Goal: Task Accomplishment & Management: Use online tool/utility

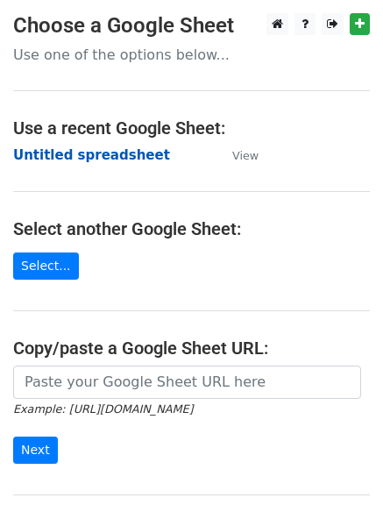
click at [117, 161] on strong "Untitled spreadsheet" at bounding box center [91, 155] width 157 height 16
click at [104, 152] on strong "Untitled spreadsheet" at bounding box center [91, 155] width 157 height 16
click at [125, 152] on strong "Untitled spreadsheet" at bounding box center [91, 155] width 157 height 16
click at [80, 154] on strong "Untitled spreadsheet" at bounding box center [91, 155] width 157 height 16
click at [75, 157] on strong "Untitled spreadsheet" at bounding box center [91, 155] width 157 height 16
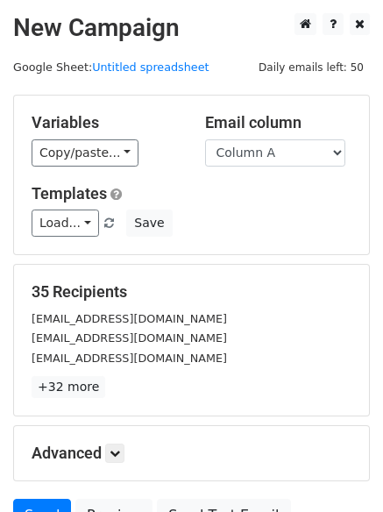
click at [304, 376] on p "+32 more" at bounding box center [192, 387] width 320 height 22
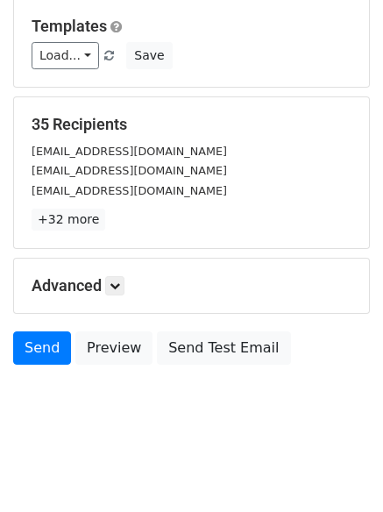
scroll to position [169, 0]
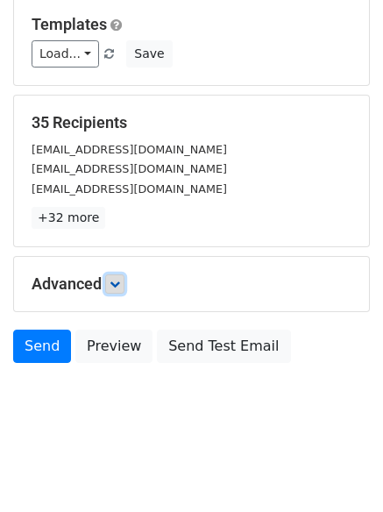
click at [120, 282] on icon at bounding box center [115, 284] width 11 height 11
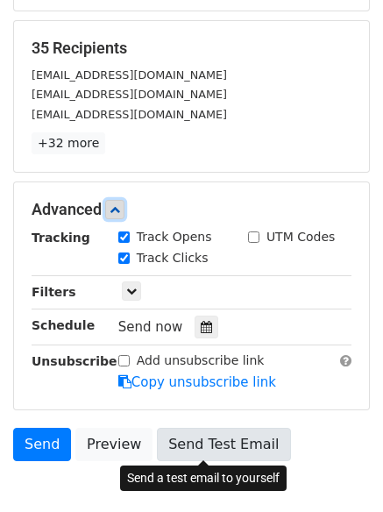
scroll to position [341, 0]
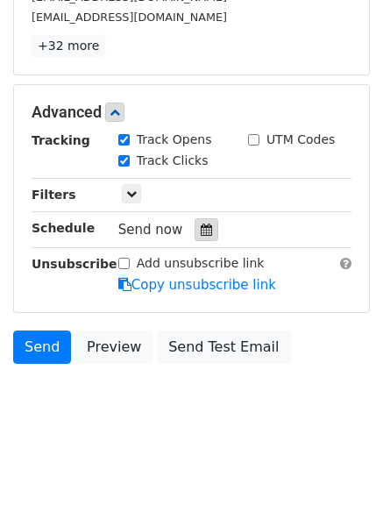
click at [195, 239] on div at bounding box center [207, 229] width 24 height 23
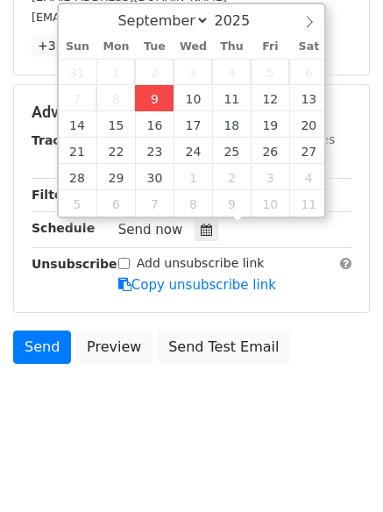
type input "2025-09-09 12:43"
type input "43"
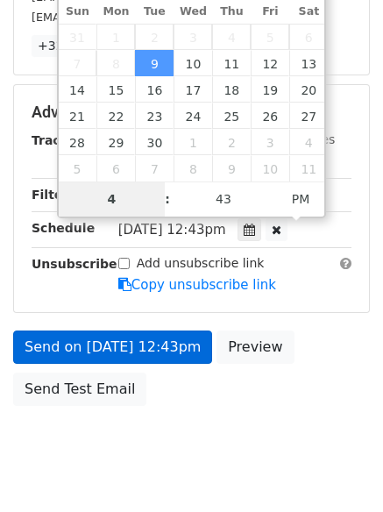
scroll to position [313, 0]
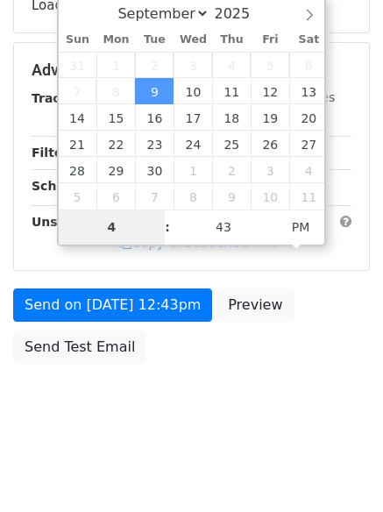
type input "4"
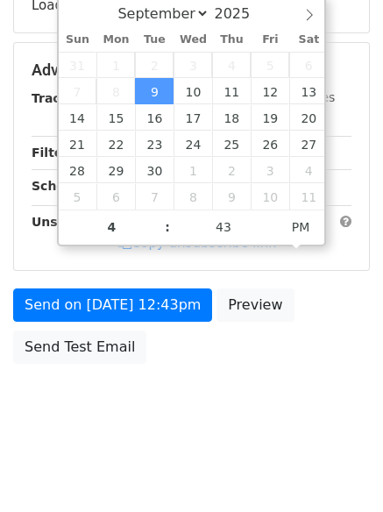
type input "2025-09-09 16:43"
type input "04"
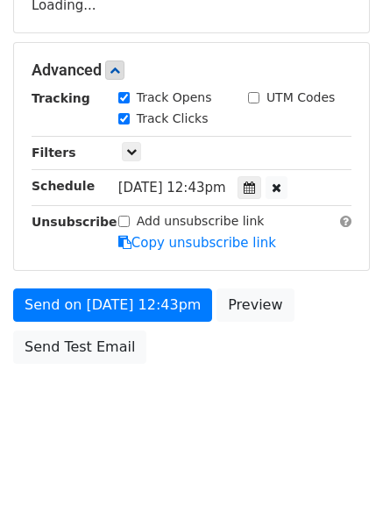
click at [205, 436] on body "New Campaign Daily emails left: 50 Google Sheet: Untitled spreadsheet Variables…" at bounding box center [191, 71] width 383 height 743
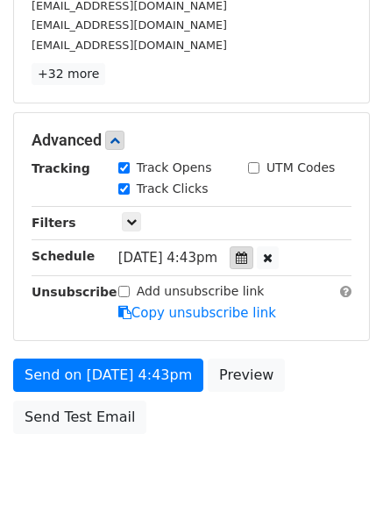
click at [244, 266] on div at bounding box center [242, 258] width 24 height 23
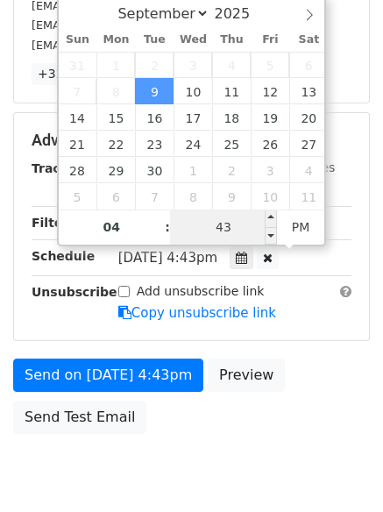
click at [218, 217] on input "43" at bounding box center [223, 227] width 107 height 35
type input "0"
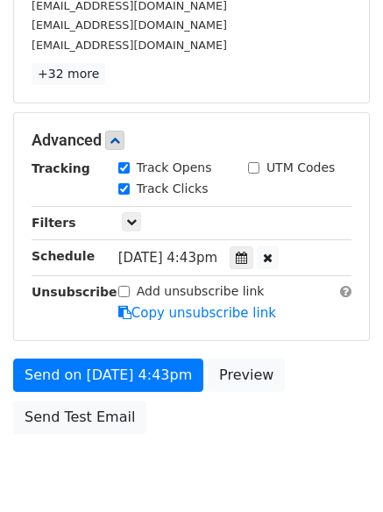
type input "2025-09-09 16:00"
click at [198, 448] on body "New Campaign Daily emails left: 50 Google Sheet: Untitled spreadsheet Variables…" at bounding box center [191, 106] width 383 height 813
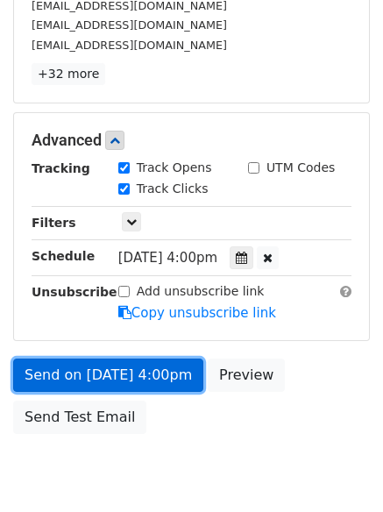
click at [132, 376] on link "Send on Sep 9 at 4:00pm" at bounding box center [108, 375] width 190 height 33
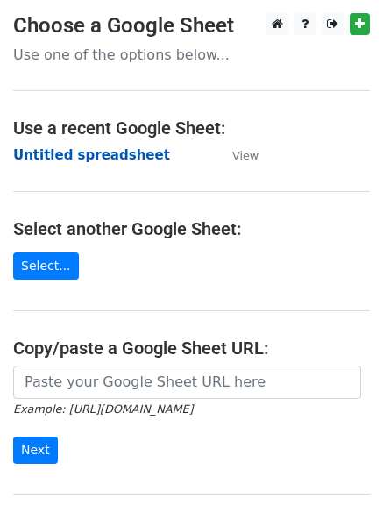
click at [84, 155] on strong "Untitled spreadsheet" at bounding box center [91, 155] width 157 height 16
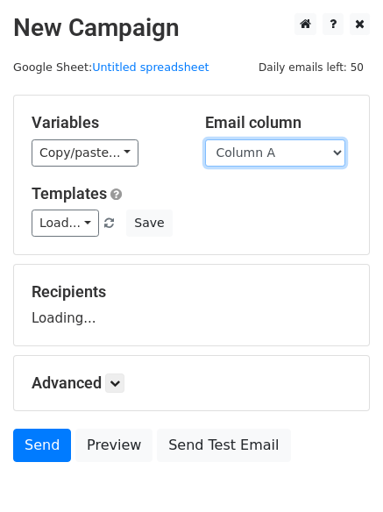
click at [304, 154] on select "Column A Column B Column C Column D" at bounding box center [275, 153] width 140 height 27
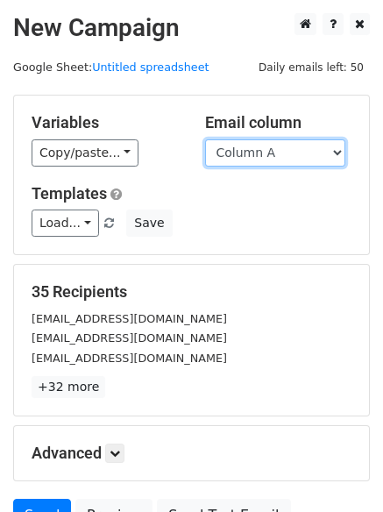
click at [287, 150] on select "Column A Column B Column C Column D" at bounding box center [275, 153] width 140 height 27
select select "Column B"
click at [205, 140] on select "Column A Column B Column C Column D" at bounding box center [275, 153] width 140 height 27
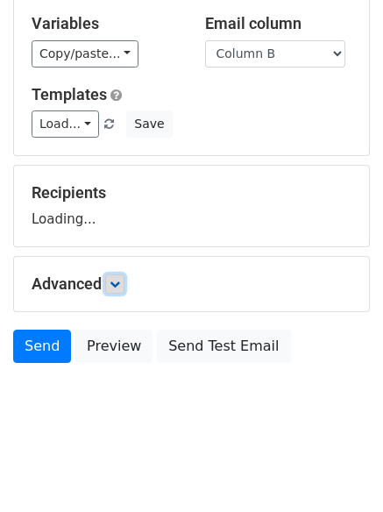
click at [114, 281] on icon at bounding box center [115, 284] width 11 height 11
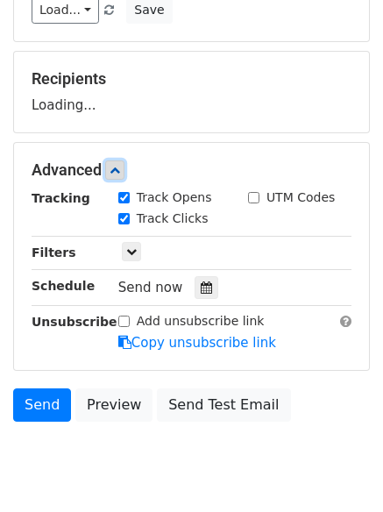
scroll to position [216, 0]
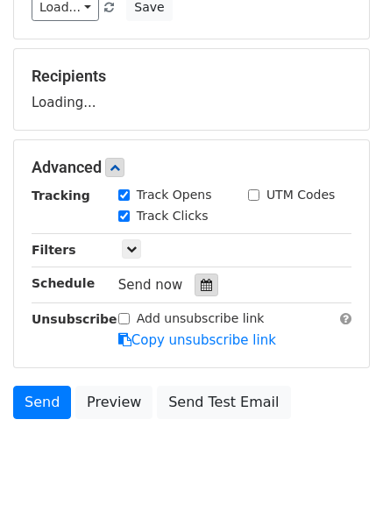
click at [207, 288] on div "Tracking Track Opens UTM Codes Track Clicks Filters Only include spreadsheet ro…" at bounding box center [192, 268] width 320 height 164
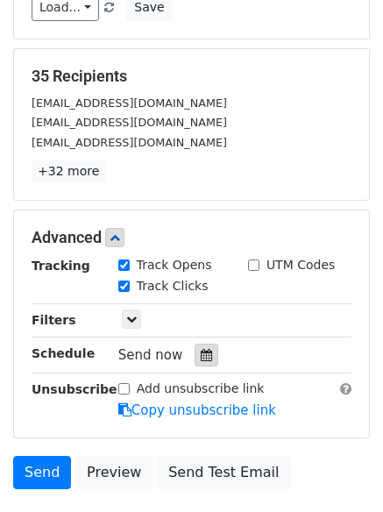
click at [209, 358] on div at bounding box center [207, 355] width 24 height 23
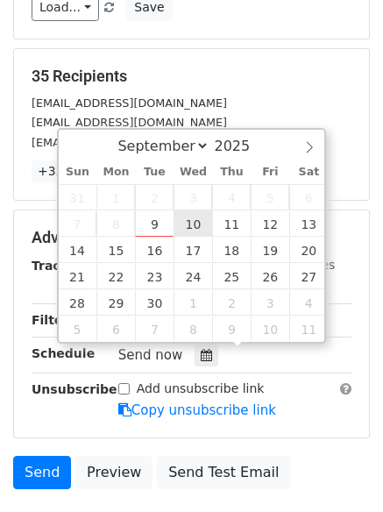
type input "2025-09-10 12:00"
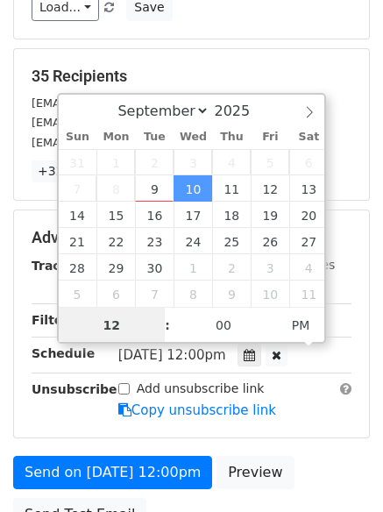
scroll to position [1, 0]
type input "5"
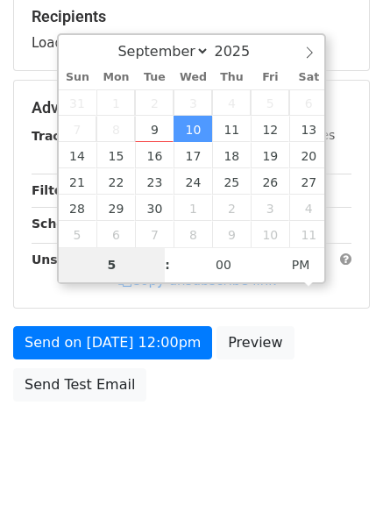
scroll to position [313, 0]
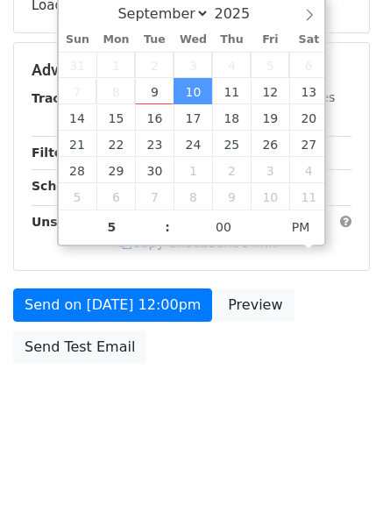
type input "2025-09-10 17:00"
click at [190, 448] on html "New Campaign Daily emails left: 50 Google Sheet: Untitled spreadsheet Variables…" at bounding box center [191, 100] width 383 height 827
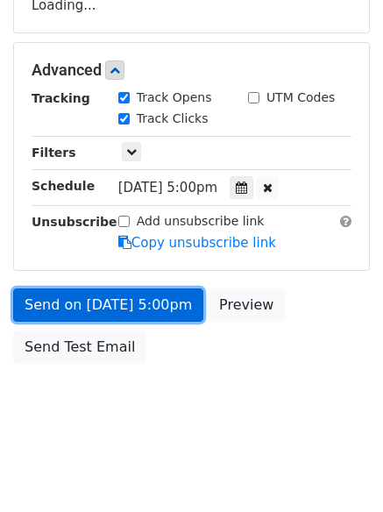
click at [160, 309] on link "Send on Sep 10 at 5:00pm" at bounding box center [108, 305] width 190 height 33
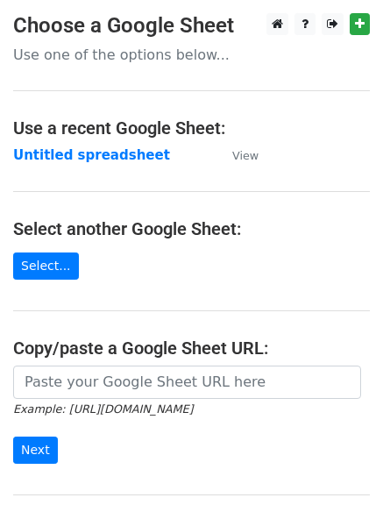
click at [111, 164] on td "Untitled spreadsheet" at bounding box center [114, 156] width 202 height 20
click at [121, 154] on strong "Untitled spreadsheet" at bounding box center [91, 155] width 157 height 16
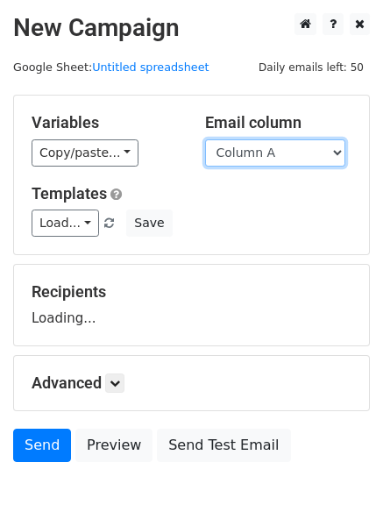
click at [313, 149] on select "Column A Column B Column C Column D" at bounding box center [275, 153] width 140 height 27
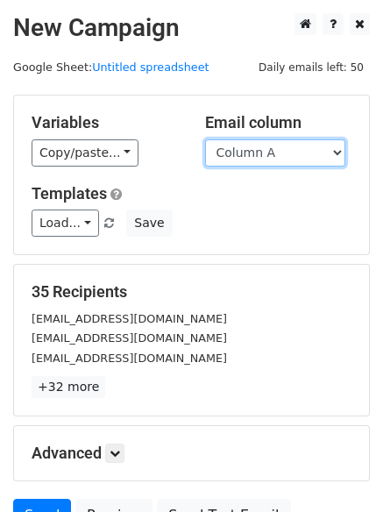
click at [291, 155] on select "Column A Column B Column C Column D" at bounding box center [275, 153] width 140 height 27
select select "Column C"
click at [205, 140] on select "Column A Column B Column C Column D" at bounding box center [275, 153] width 140 height 27
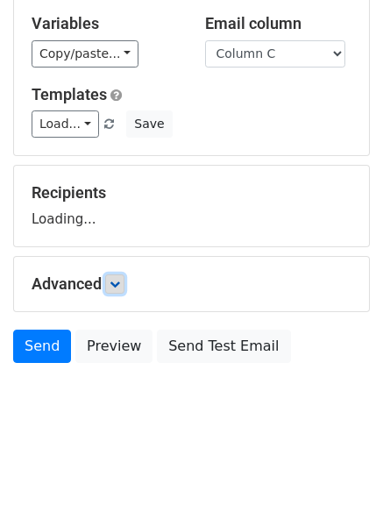
click at [115, 276] on link at bounding box center [114, 284] width 19 height 19
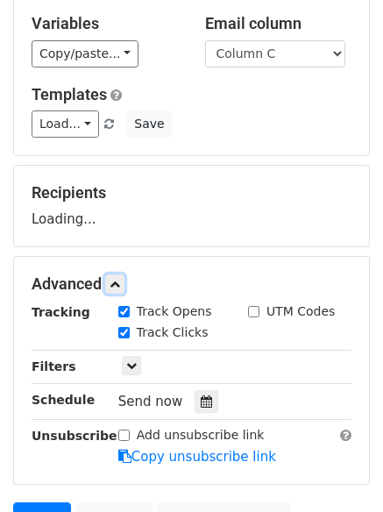
scroll to position [271, 0]
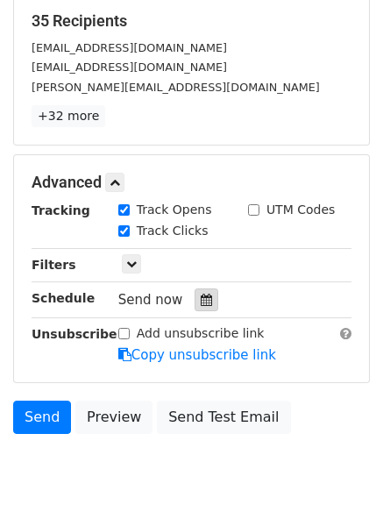
click at [201, 301] on icon at bounding box center [206, 300] width 11 height 12
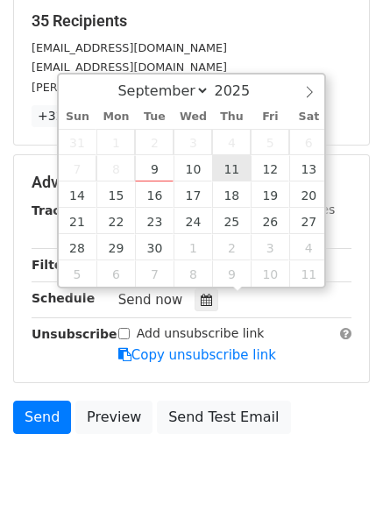
type input "[DATE] 12:00"
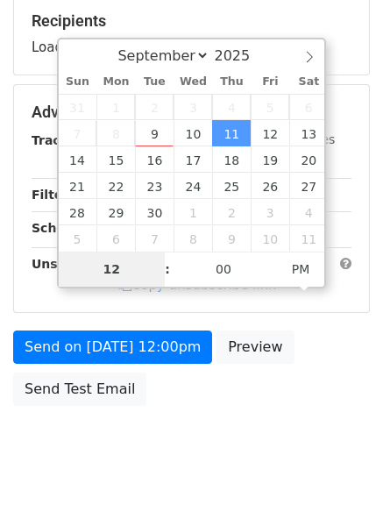
type input "6"
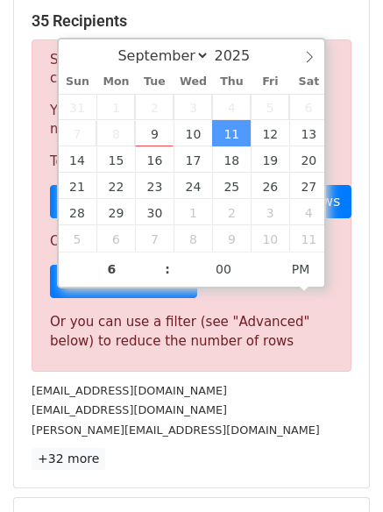
type input "[DATE] 18:00"
click at [270, 429] on div "[PERSON_NAME][EMAIL_ADDRESS][DOMAIN_NAME]" at bounding box center [191, 430] width 347 height 20
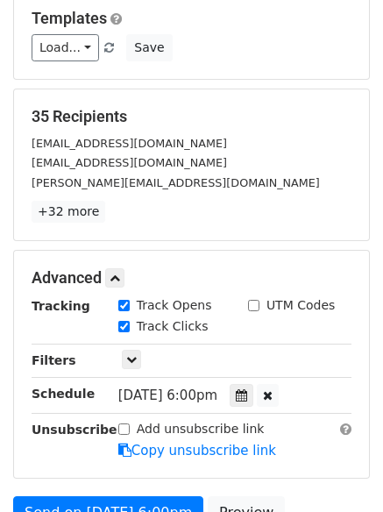
scroll to position [359, 0]
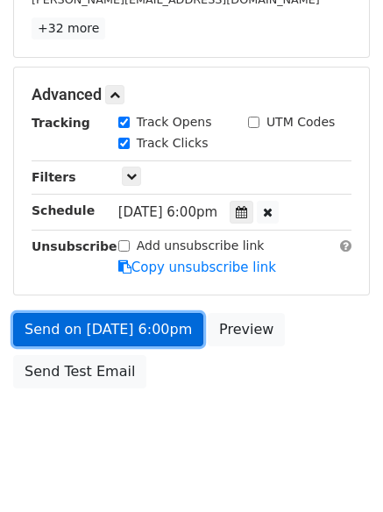
click at [167, 337] on link "Send on [DATE] 6:00pm" at bounding box center [108, 329] width 190 height 33
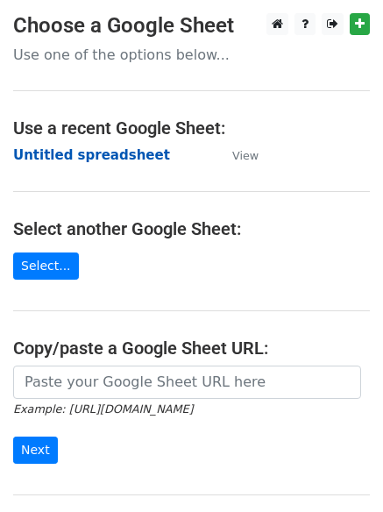
click at [103, 153] on strong "Untitled spreadsheet" at bounding box center [91, 155] width 157 height 16
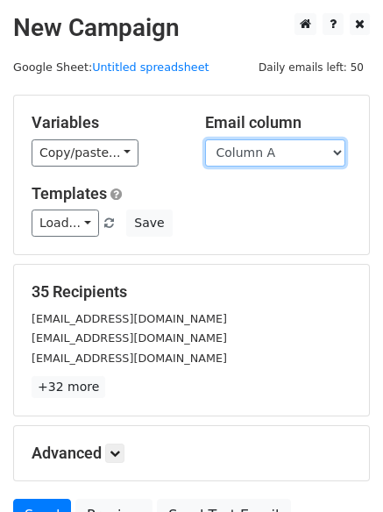
drag, startPoint x: 287, startPoint y: 155, endPoint x: 289, endPoint y: 165, distance: 9.8
click at [287, 157] on select "Column A Column B Column C Column D" at bounding box center [275, 153] width 140 height 27
select select "Column D"
click at [205, 140] on select "Column A Column B Column C Column D" at bounding box center [275, 153] width 140 height 27
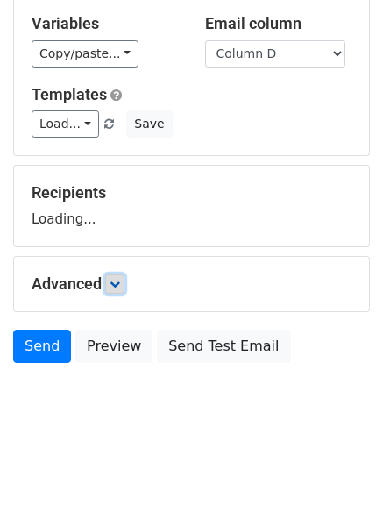
click at [120, 279] on icon at bounding box center [115, 284] width 11 height 11
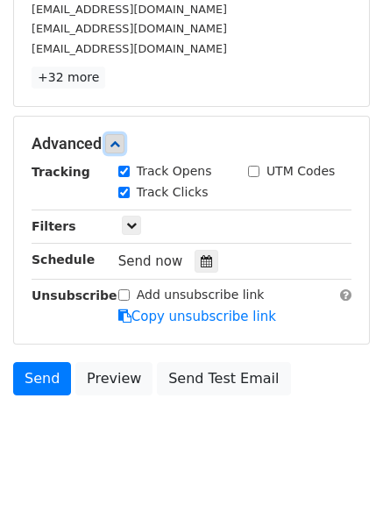
scroll to position [325, 0]
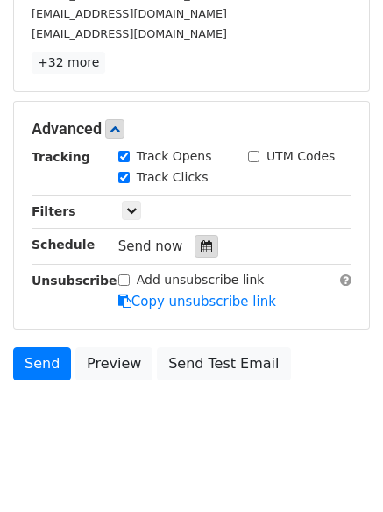
click at [201, 240] on div at bounding box center [207, 246] width 24 height 23
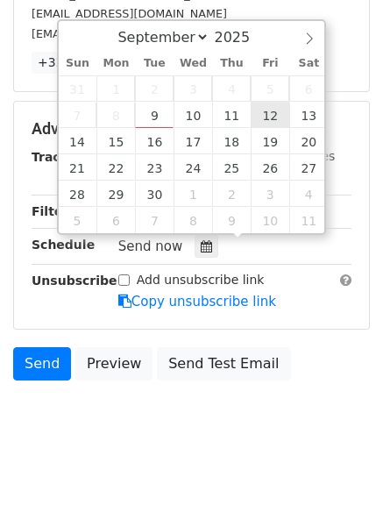
type input "2025-09-12 12:00"
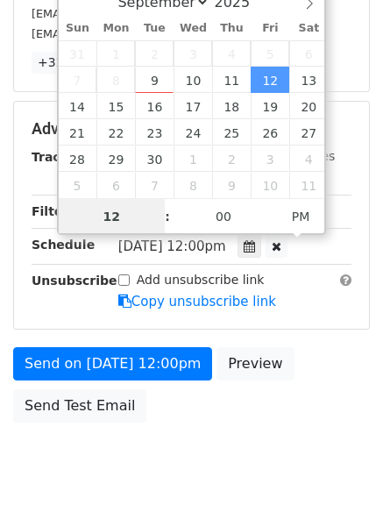
scroll to position [1, 0]
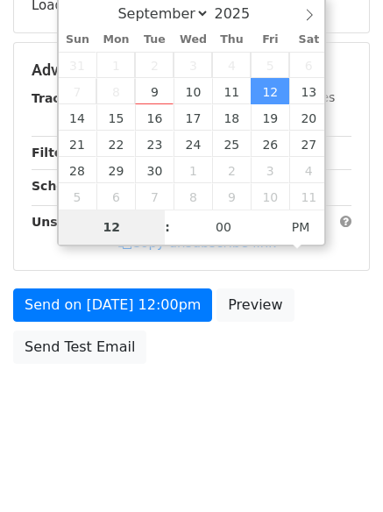
type input "7"
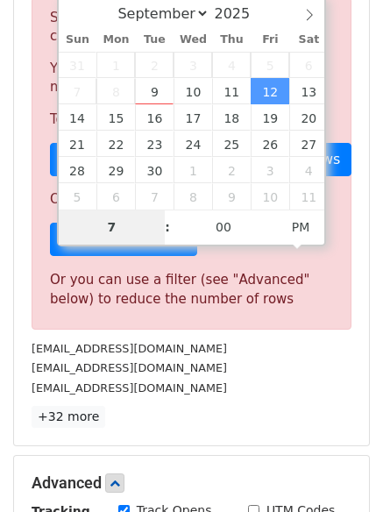
scroll to position [325, 0]
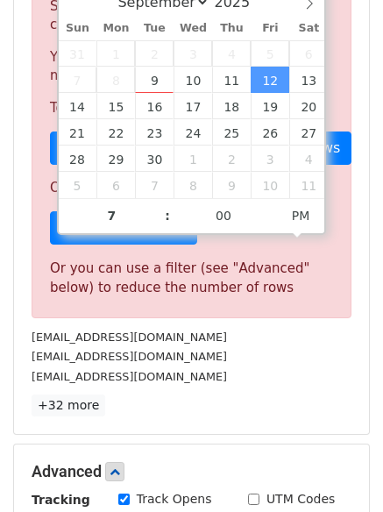
type input "2025-09-12 19:00"
click at [182, 419] on div "35 Recipients Sorry, you don't have enough daily email credits to send these em…" at bounding box center [191, 187] width 355 height 494
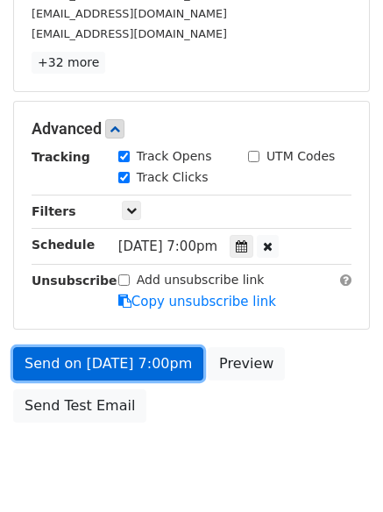
click at [176, 358] on link "Send on Sep 12 at 7:00pm" at bounding box center [108, 363] width 190 height 33
